Goal: Information Seeking & Learning: Learn about a topic

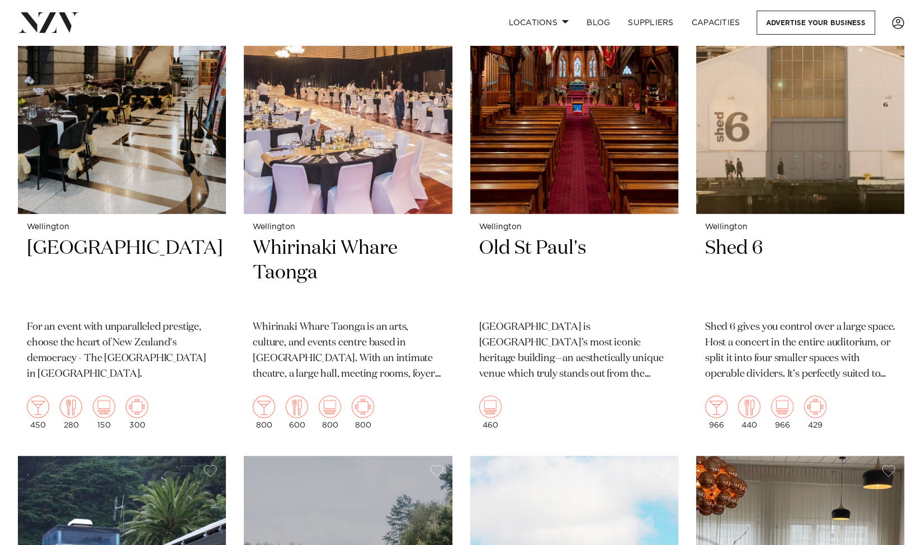
scroll to position [1706, 0]
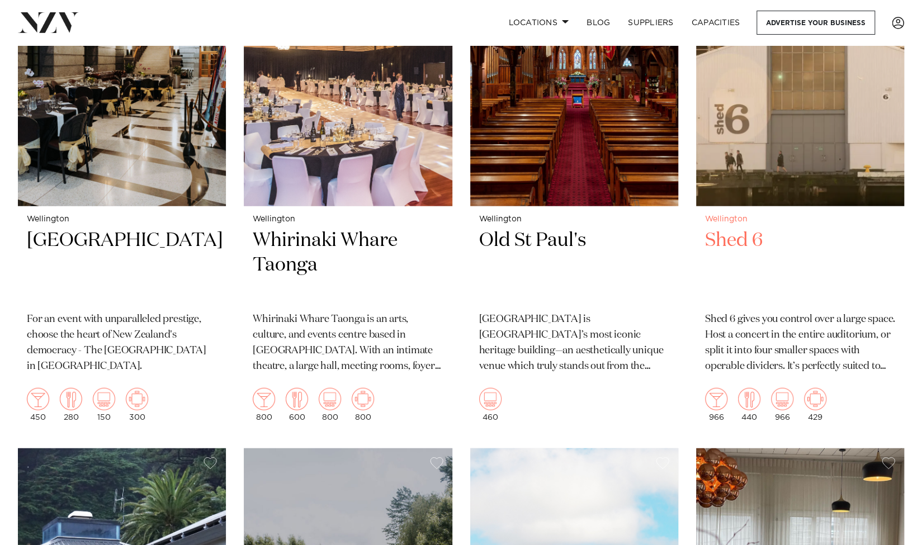
click at [726, 228] on h2 "Shed 6" at bounding box center [800, 265] width 190 height 75
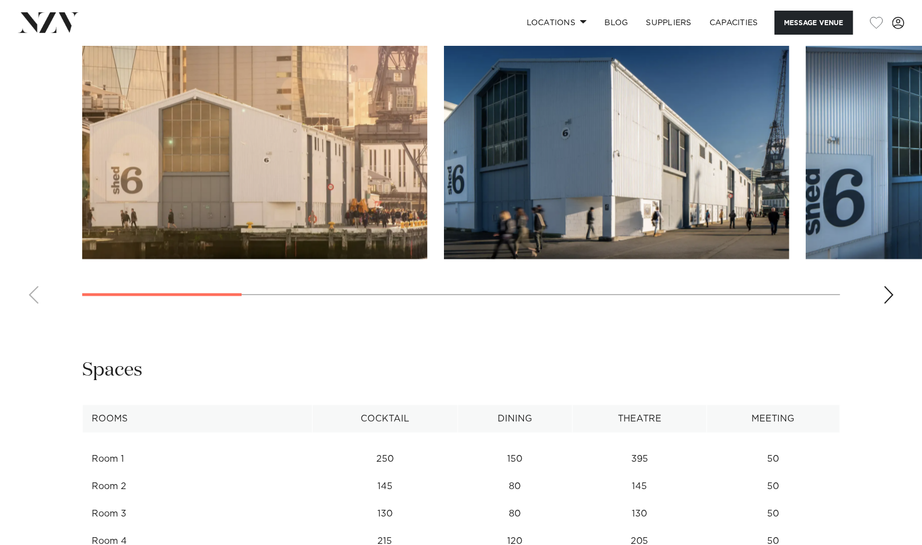
scroll to position [1121, 0]
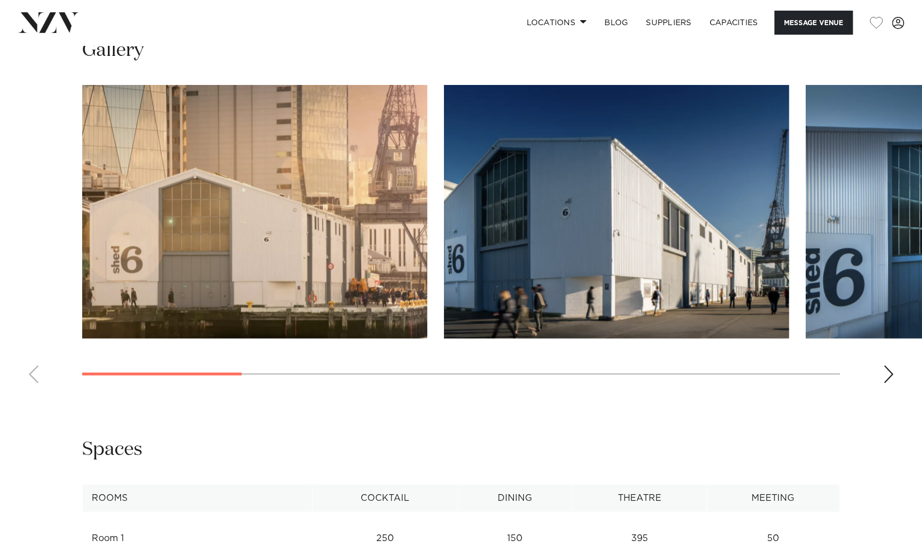
click at [886, 383] on div "Next slide" at bounding box center [888, 374] width 11 height 18
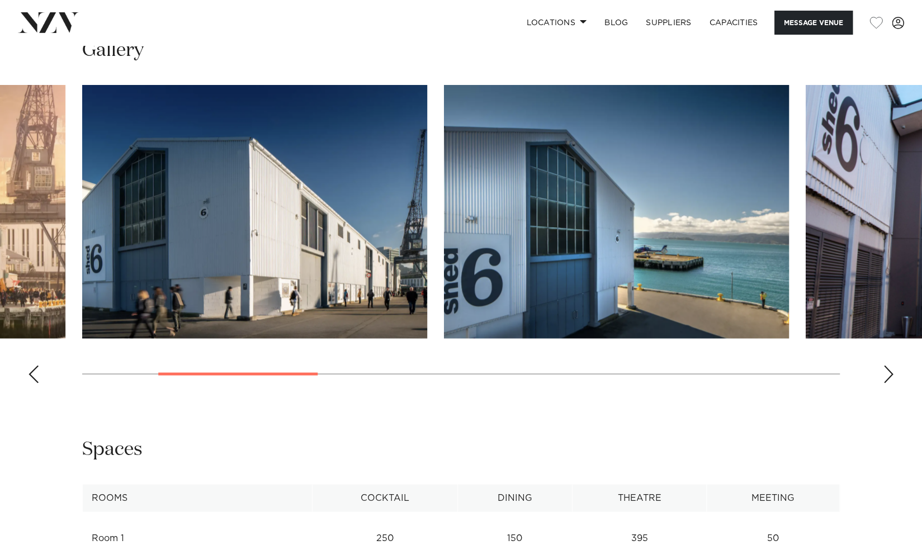
click at [886, 383] on div "Next slide" at bounding box center [888, 374] width 11 height 18
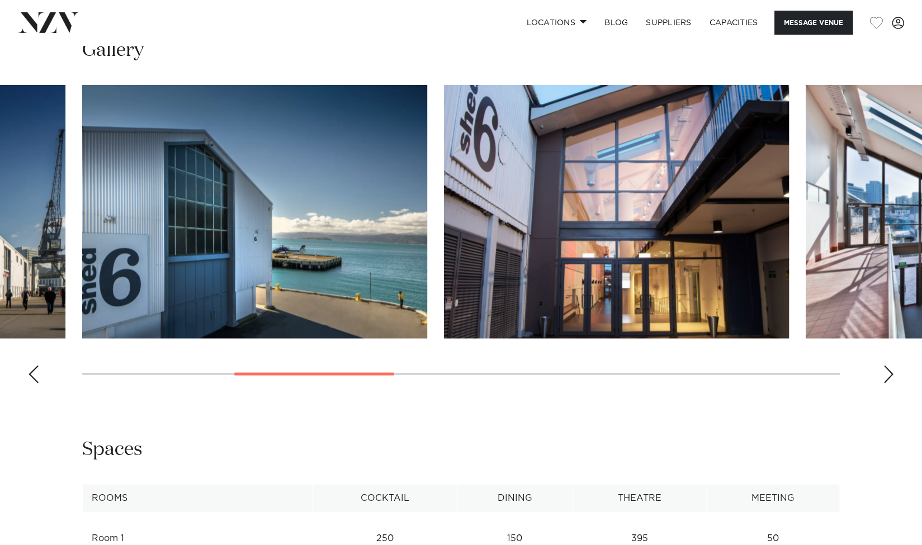
click at [886, 383] on div "Next slide" at bounding box center [888, 374] width 11 height 18
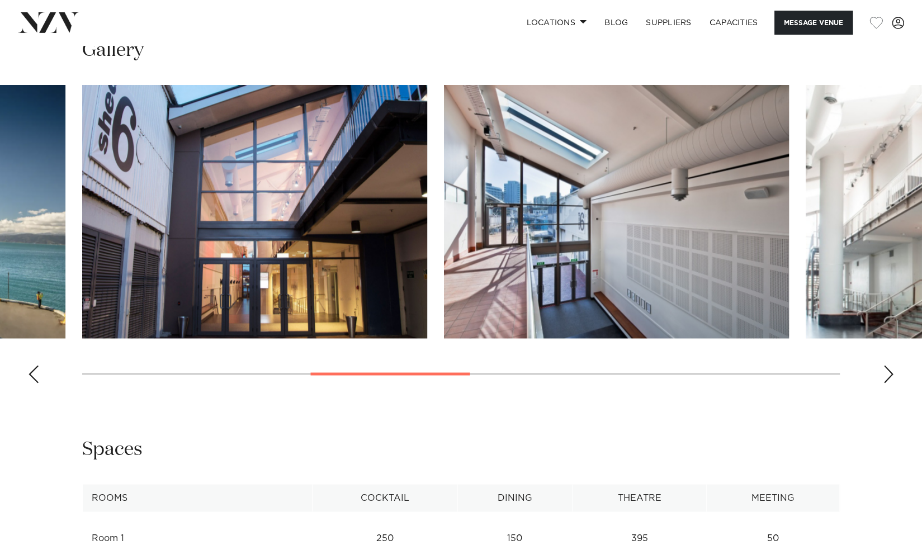
click at [886, 383] on div "Next slide" at bounding box center [888, 374] width 11 height 18
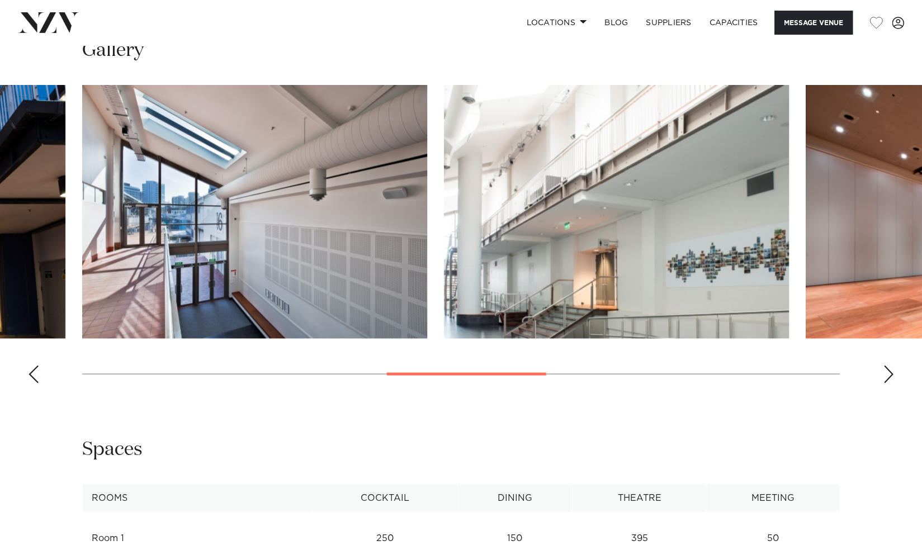
click at [886, 383] on div "Next slide" at bounding box center [888, 374] width 11 height 18
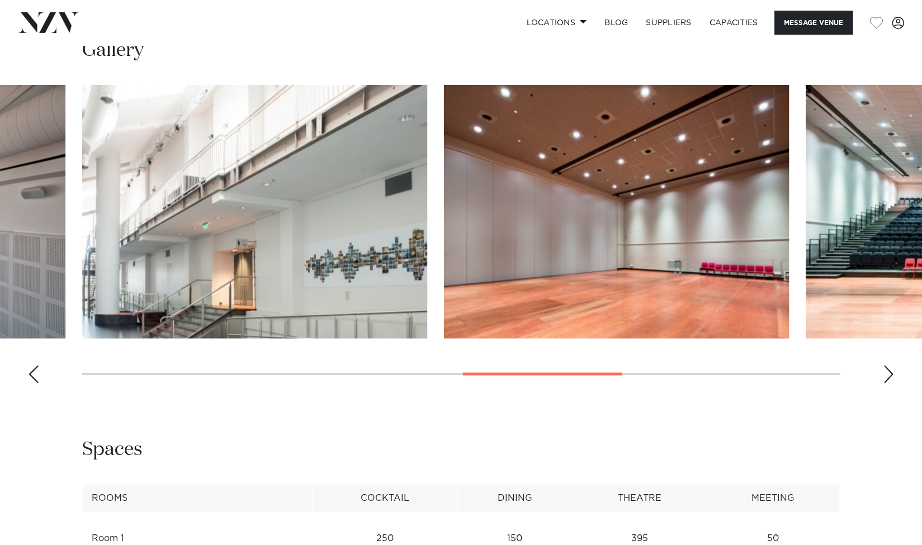
click at [886, 383] on div "Next slide" at bounding box center [888, 374] width 11 height 18
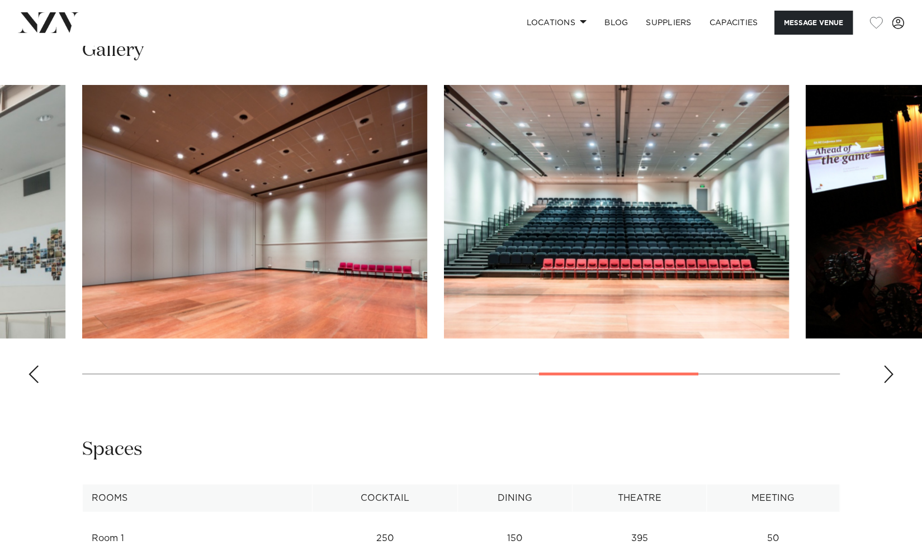
click at [886, 383] on div "Next slide" at bounding box center [888, 374] width 11 height 18
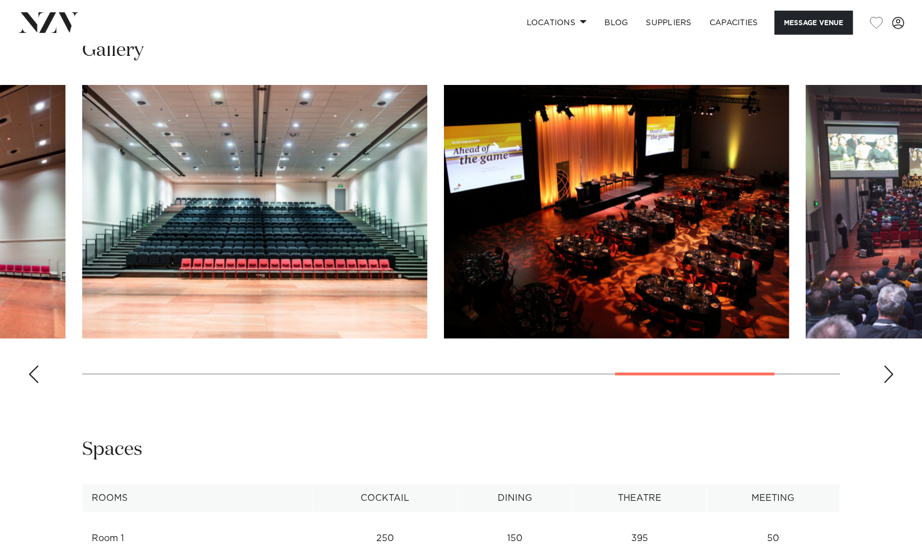
click at [886, 383] on div "Next slide" at bounding box center [888, 374] width 11 height 18
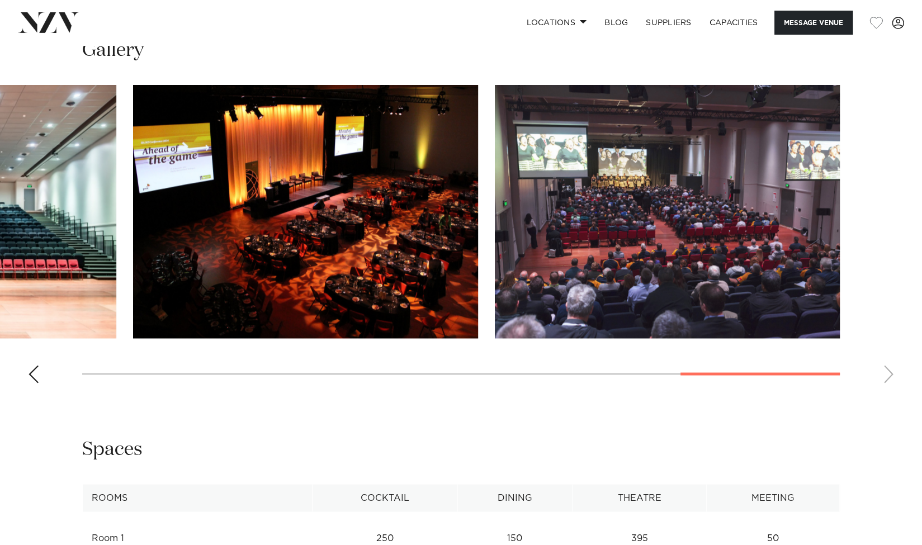
click at [886, 386] on swiper-container at bounding box center [461, 238] width 922 height 307
